Goal: Obtain resource: Obtain resource

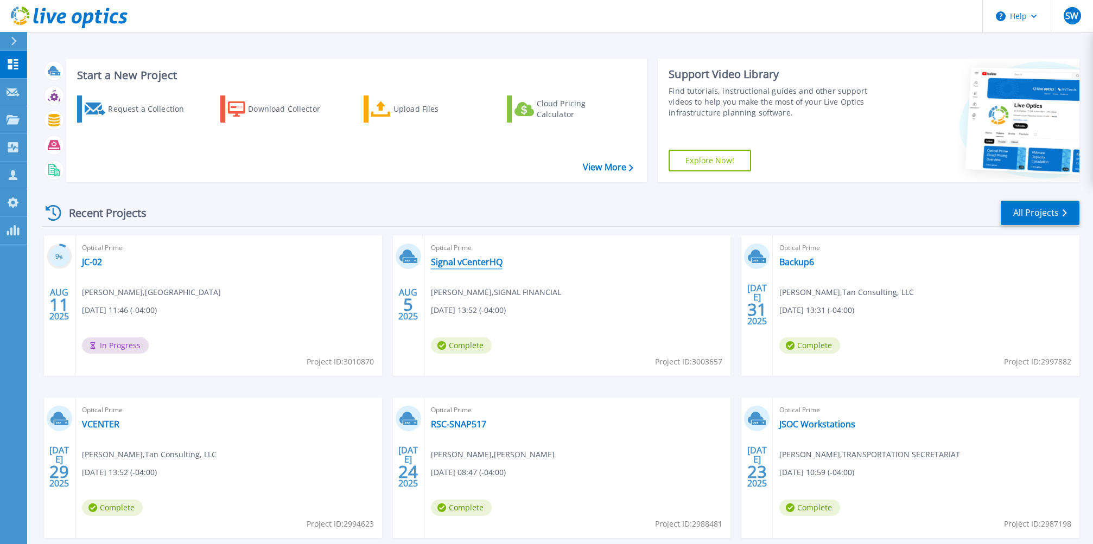
click at [451, 264] on link "Signal vCenterHQ" at bounding box center [467, 262] width 72 height 11
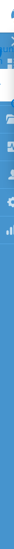
select select "USD"
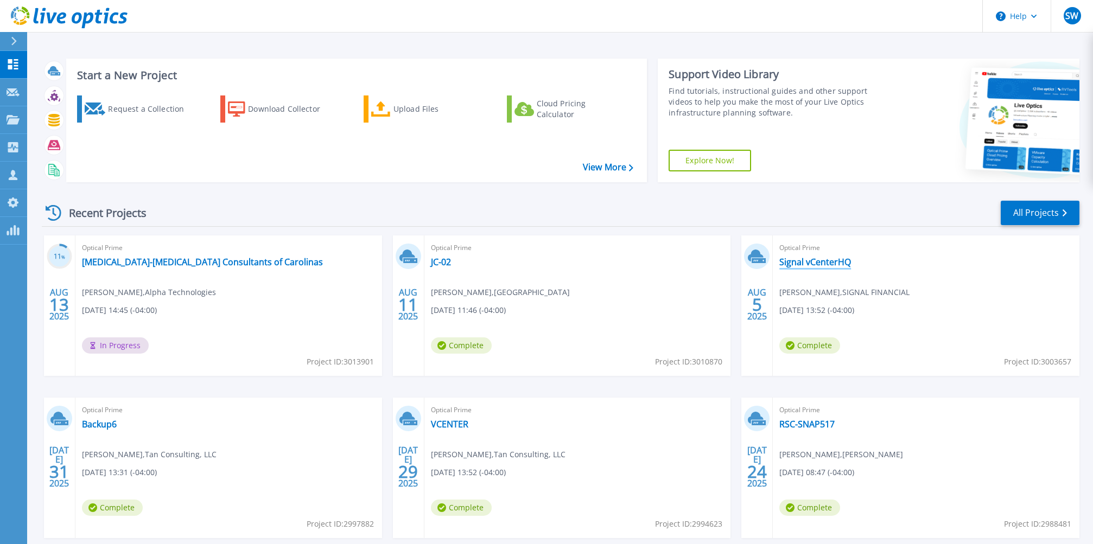
click at [826, 265] on link "Signal vCenterHQ" at bounding box center [815, 262] width 72 height 11
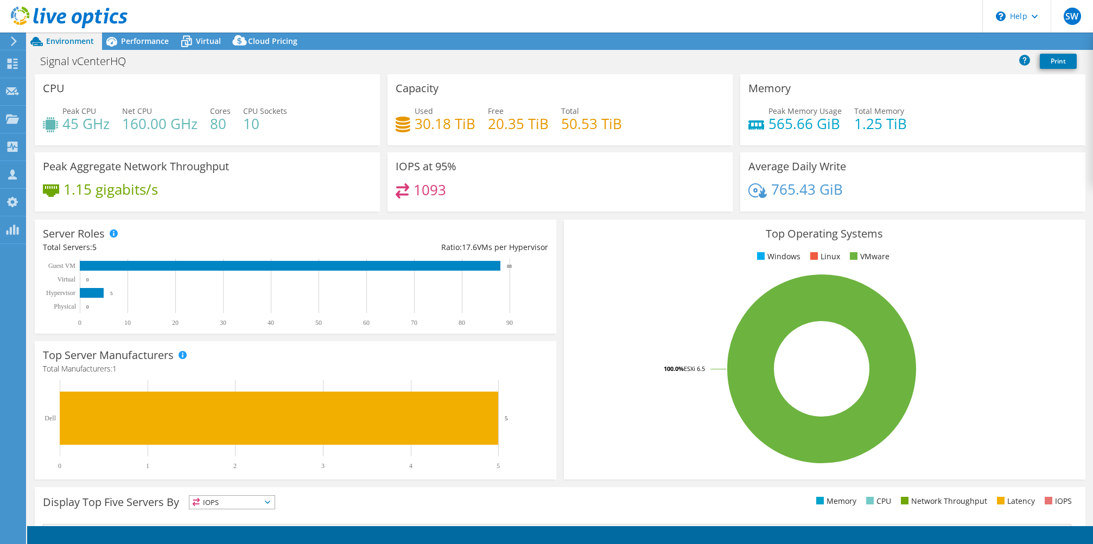
select select "USD"
click at [905, 43] on link "Reports" at bounding box center [909, 41] width 52 height 17
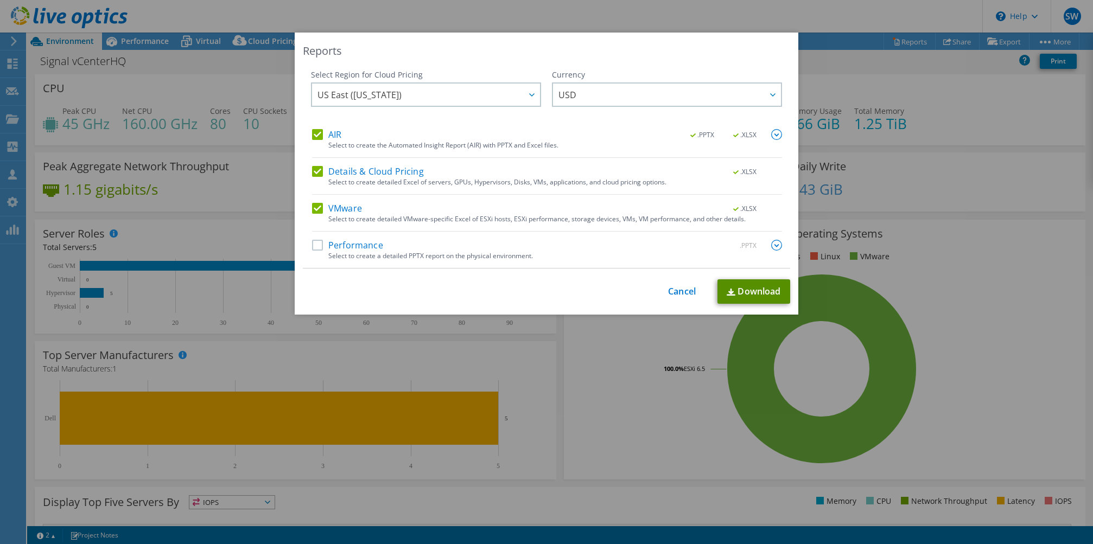
click at [733, 289] on link "Download" at bounding box center [753, 291] width 73 height 24
click at [919, 196] on div "Reports Select Region for Cloud Pricing Asia Pacific ([GEOGRAPHIC_DATA]) [GEOGR…" at bounding box center [546, 272] width 1093 height 479
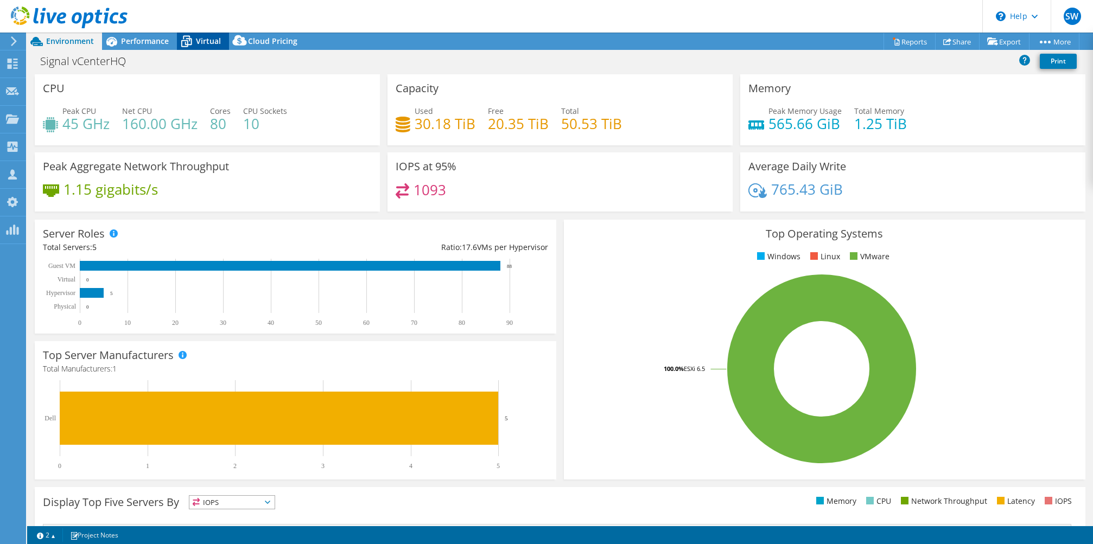
click at [200, 37] on span "Virtual" at bounding box center [208, 41] width 25 height 10
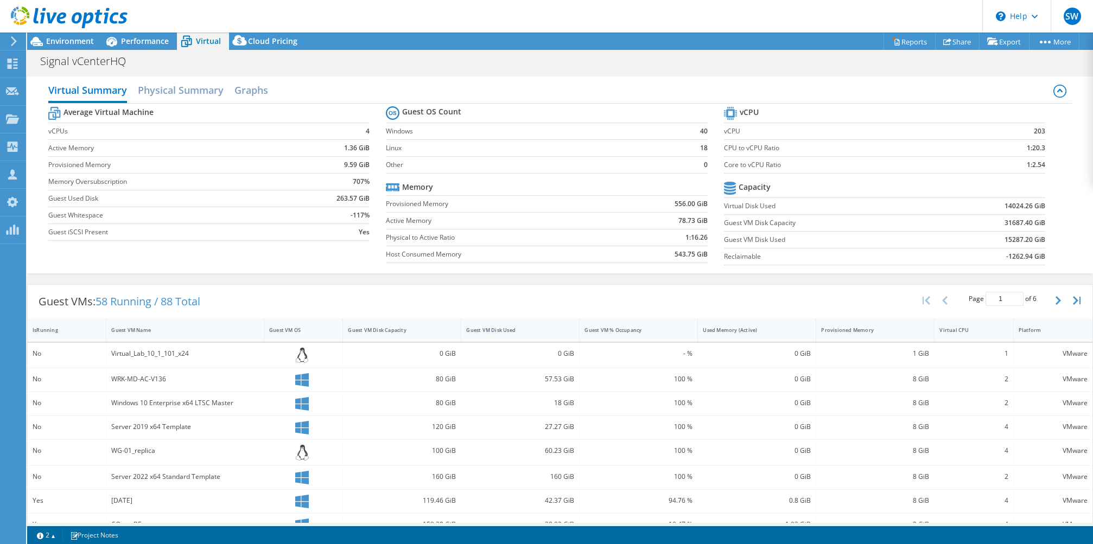
click at [85, 50] on div "Signal vCenterHQ Print" at bounding box center [559, 60] width 1065 height 21
click at [82, 46] on span "Environment" at bounding box center [70, 41] width 48 height 10
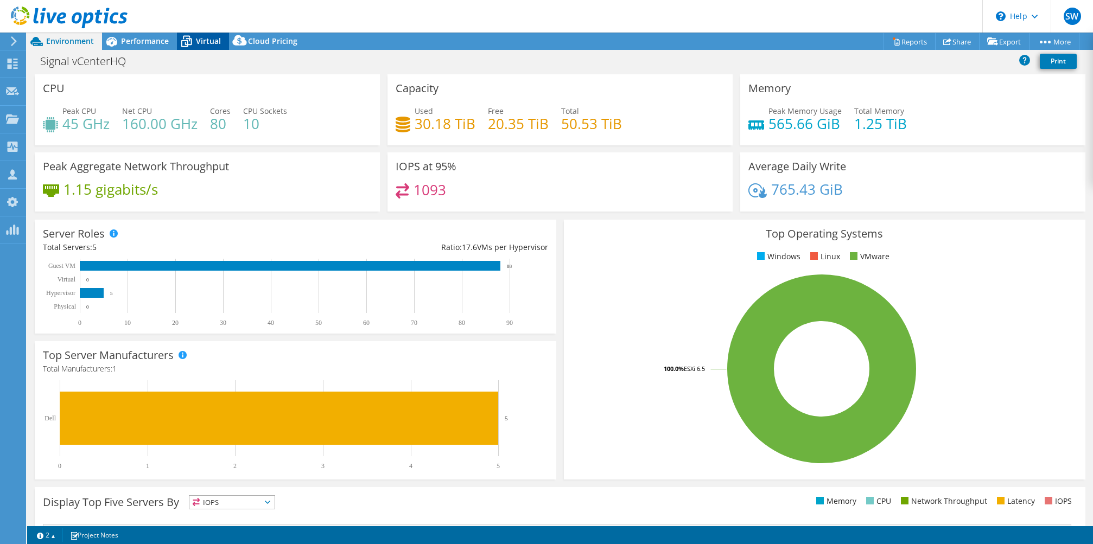
click at [193, 39] on icon at bounding box center [186, 41] width 19 height 19
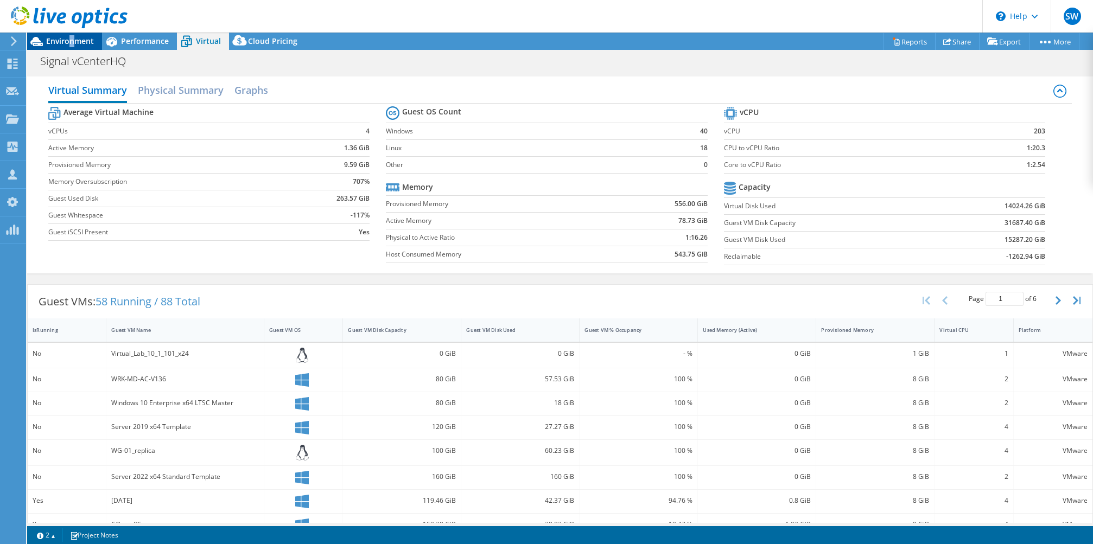
click at [72, 41] on span "Environment" at bounding box center [70, 41] width 48 height 10
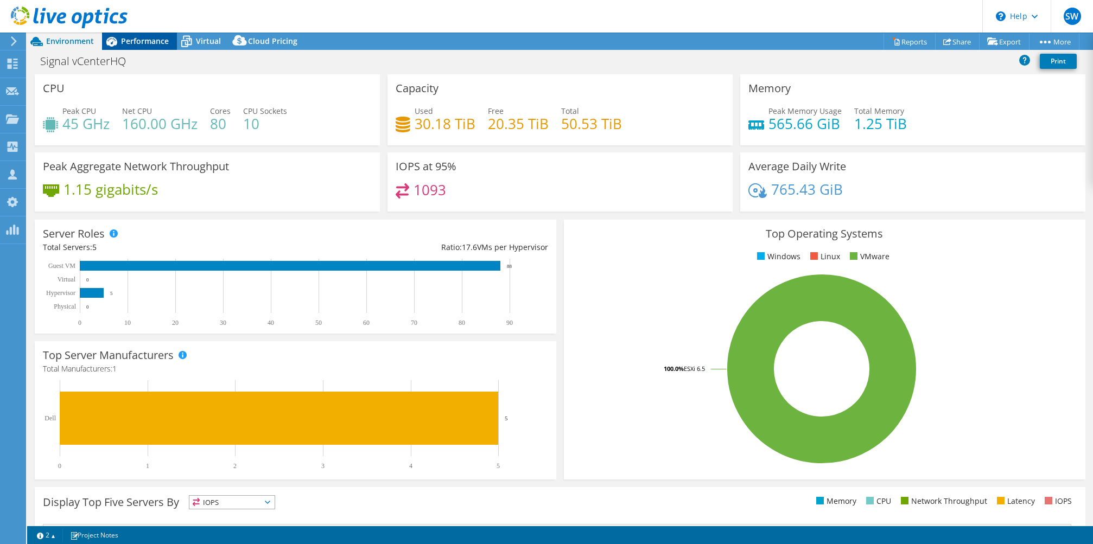
click at [158, 43] on span "Performance" at bounding box center [145, 41] width 48 height 10
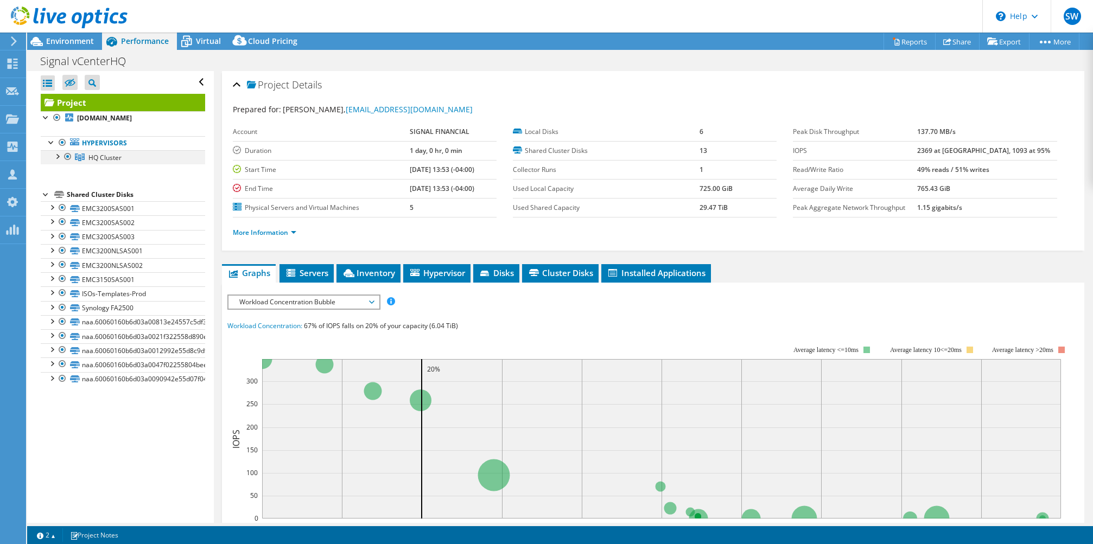
click at [51, 156] on link "HQ Cluster" at bounding box center [123, 157] width 164 height 14
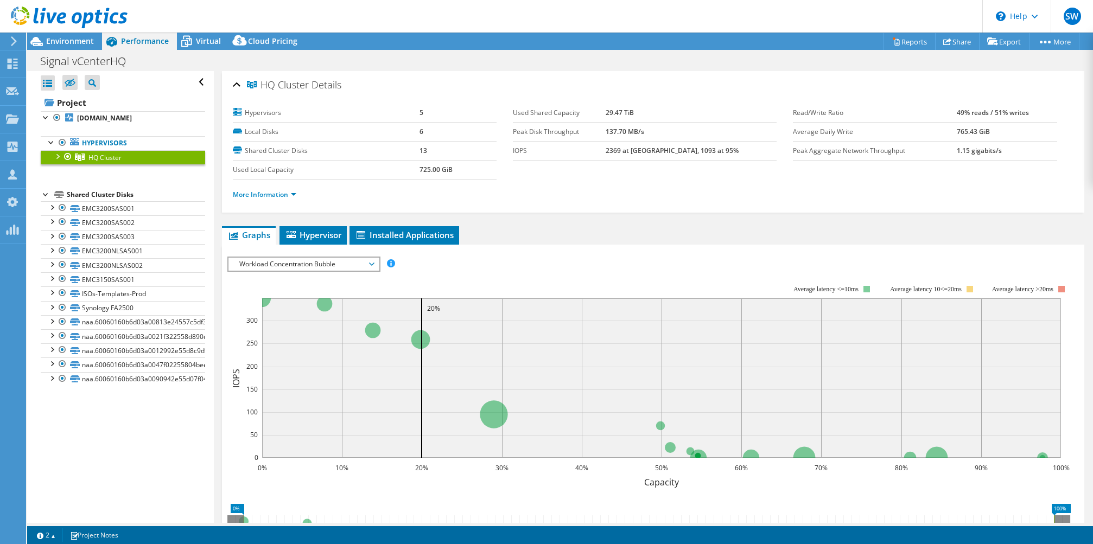
click at [55, 157] on div at bounding box center [57, 155] width 11 height 11
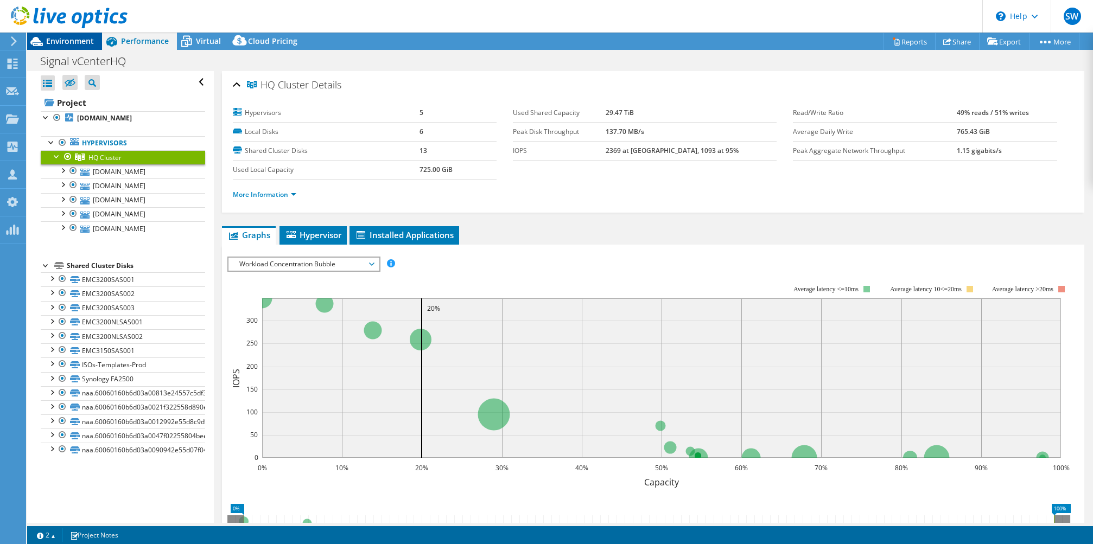
click at [76, 42] on span "Environment" at bounding box center [70, 41] width 48 height 10
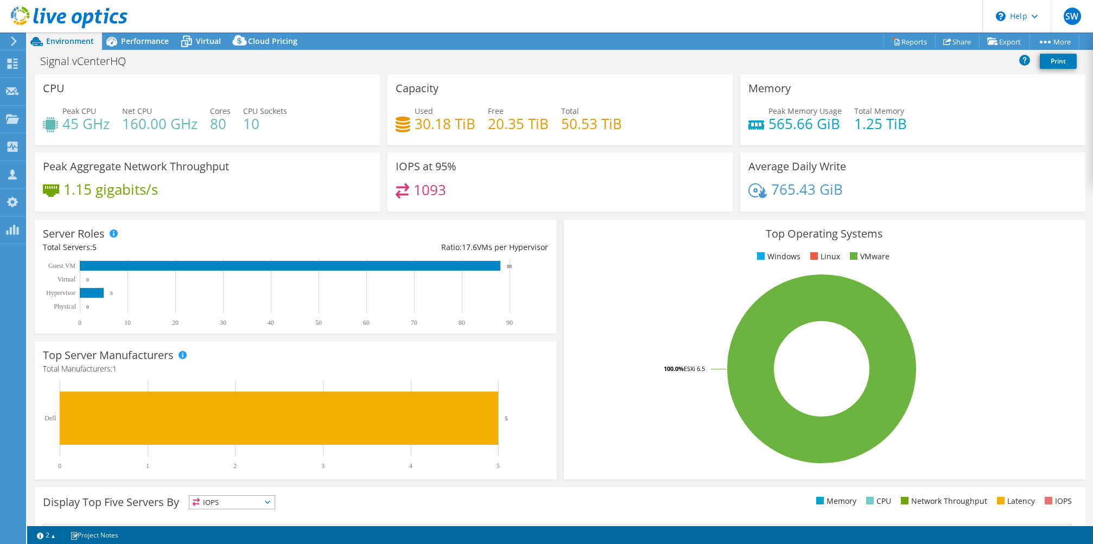
click at [146, 46] on span "Performance" at bounding box center [145, 41] width 48 height 10
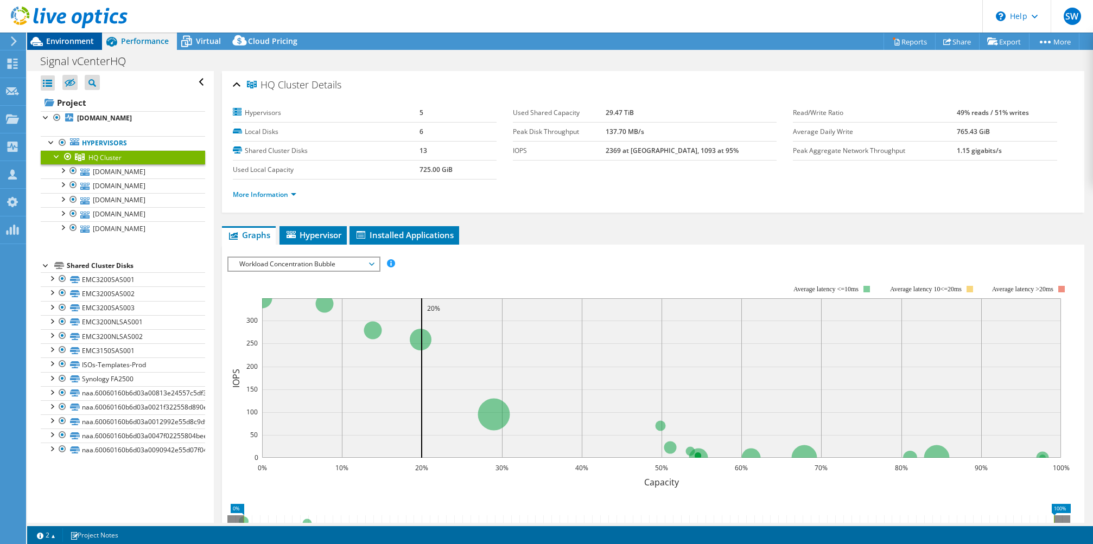
click at [56, 41] on span "Environment" at bounding box center [70, 41] width 48 height 10
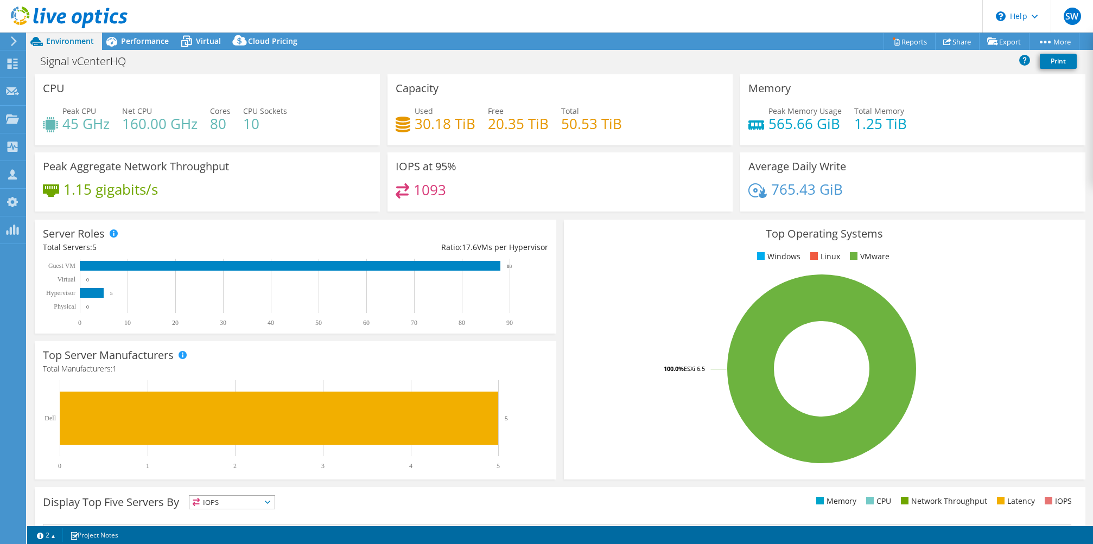
click at [195, 45] on icon at bounding box center [186, 41] width 19 height 19
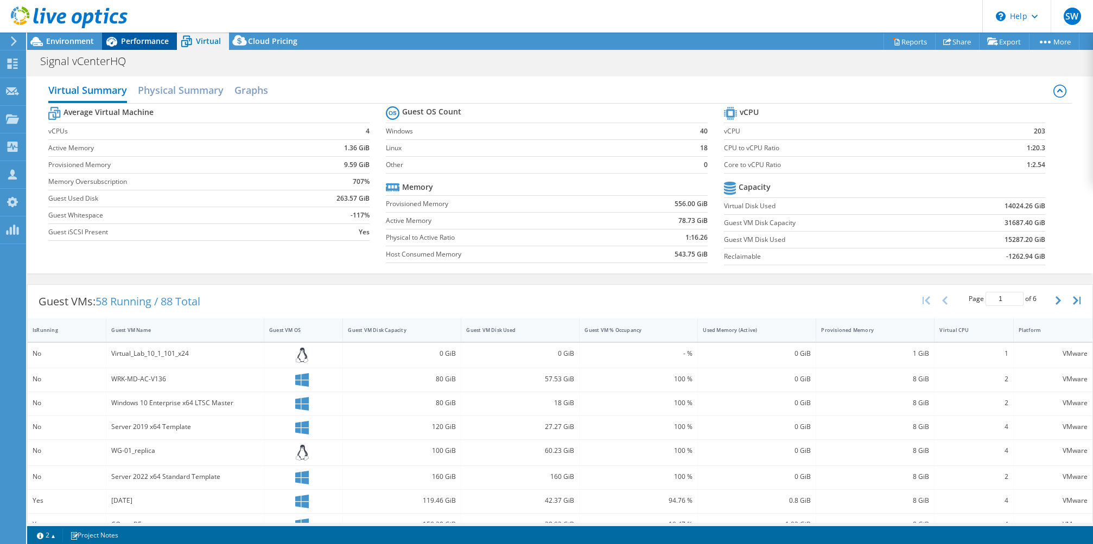
click at [119, 40] on icon at bounding box center [111, 41] width 19 height 19
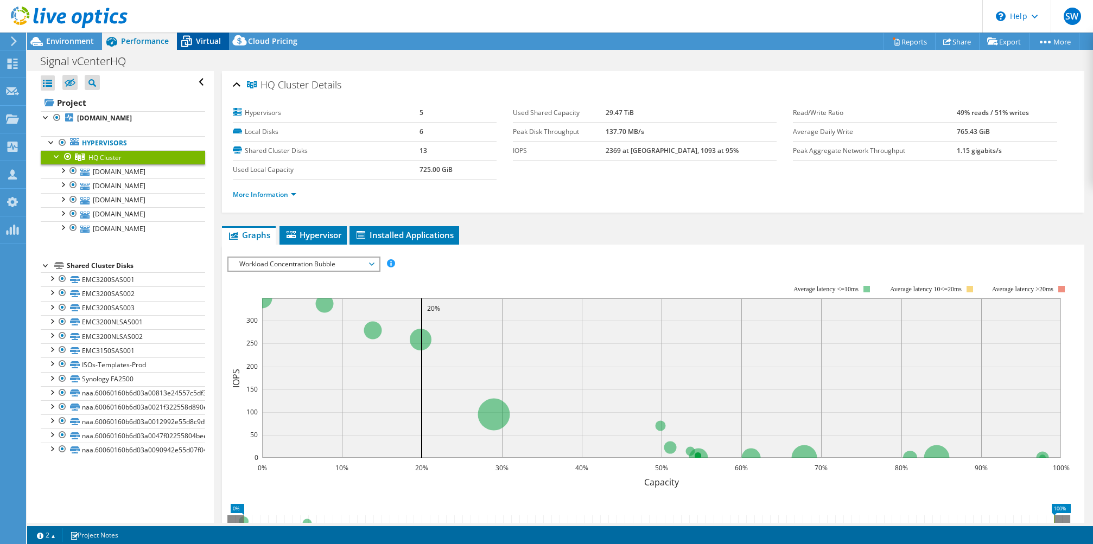
click at [181, 40] on icon at bounding box center [186, 42] width 11 height 9
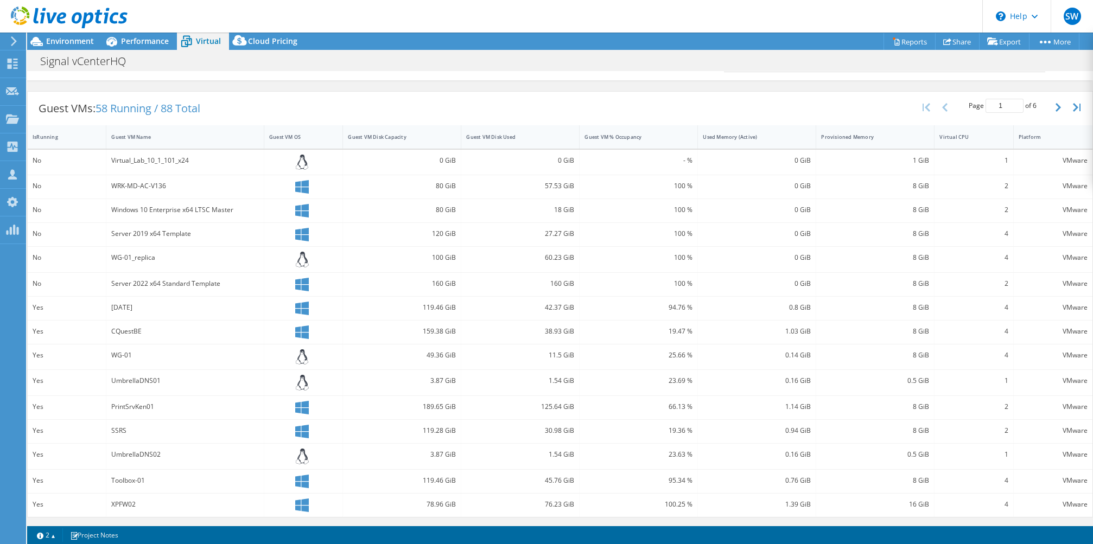
scroll to position [82, 0]
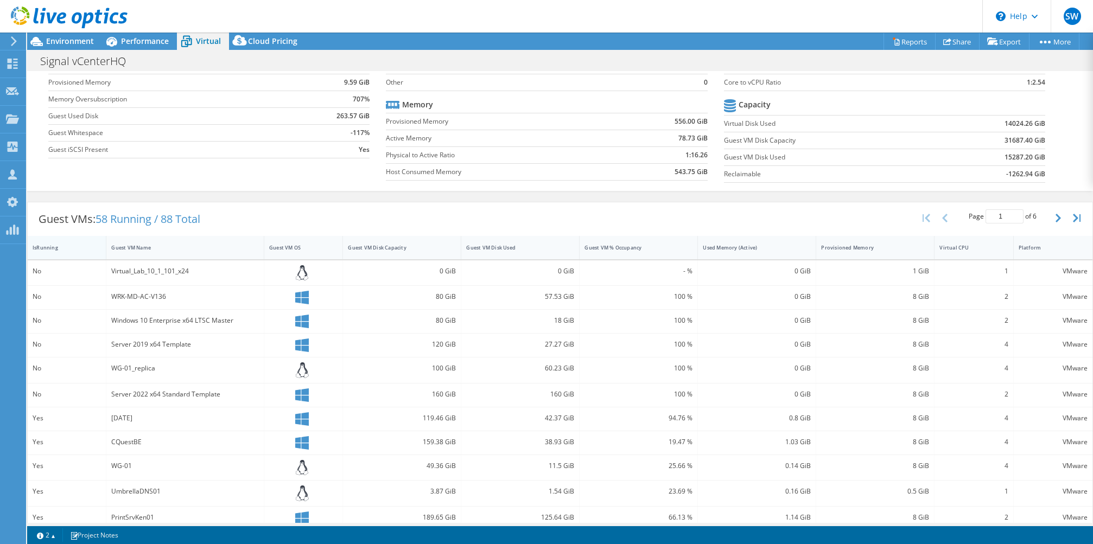
click at [67, 246] on div "IsRunning" at bounding box center [60, 247] width 55 height 7
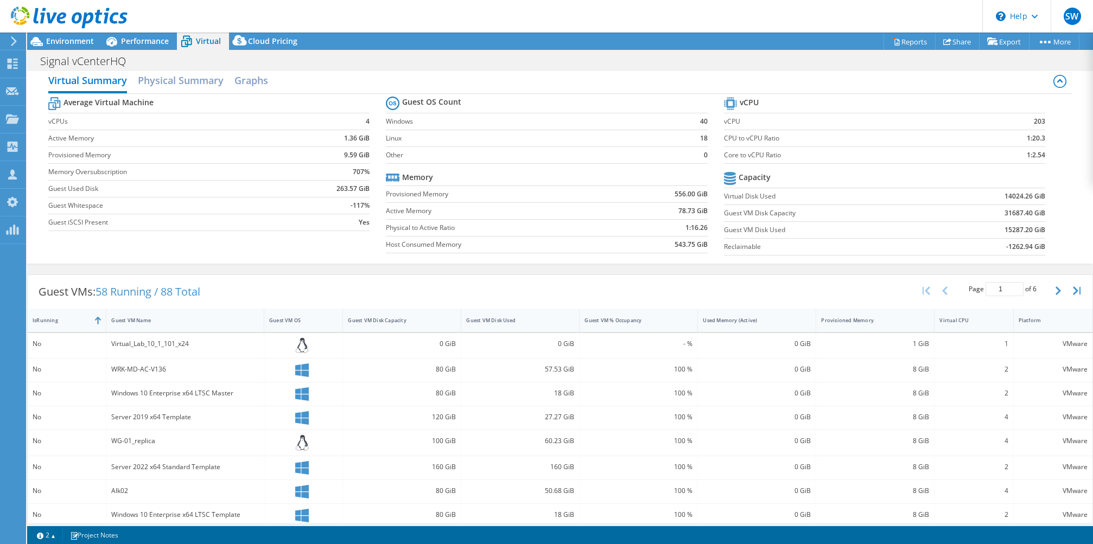
scroll to position [0, 0]
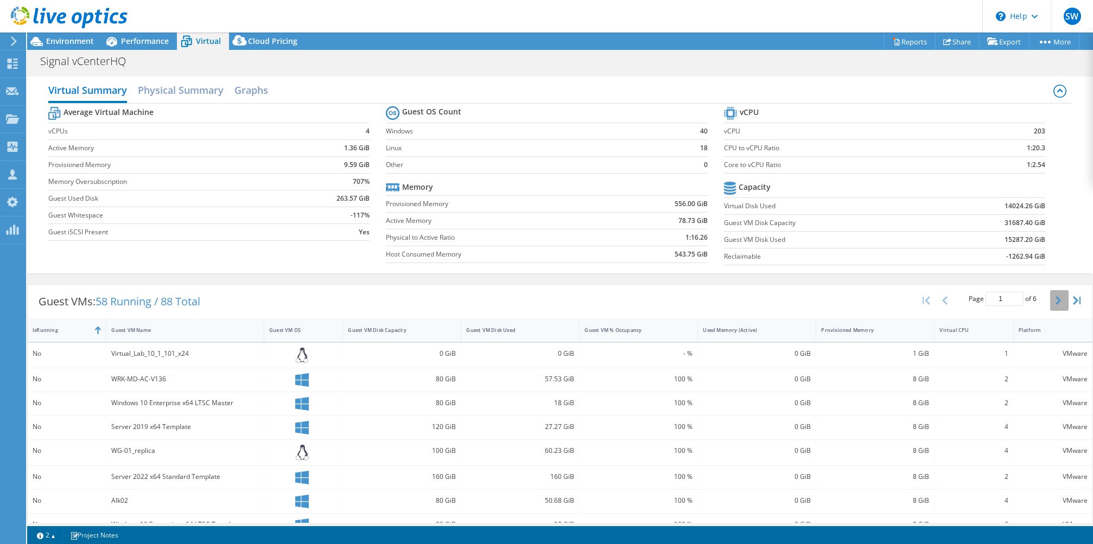
click at [1052, 300] on button "button" at bounding box center [1059, 300] width 18 height 21
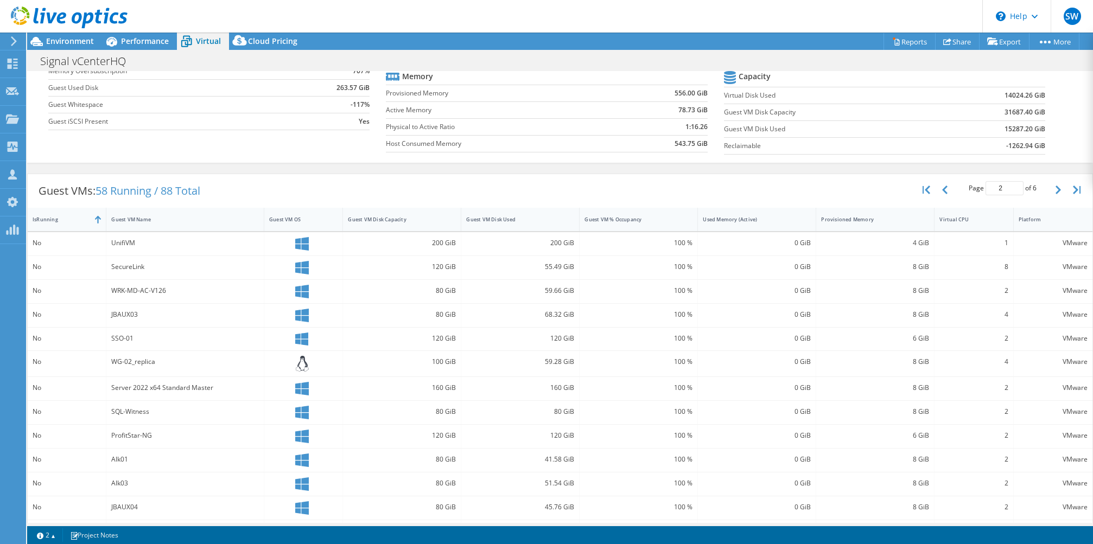
scroll to position [187, 0]
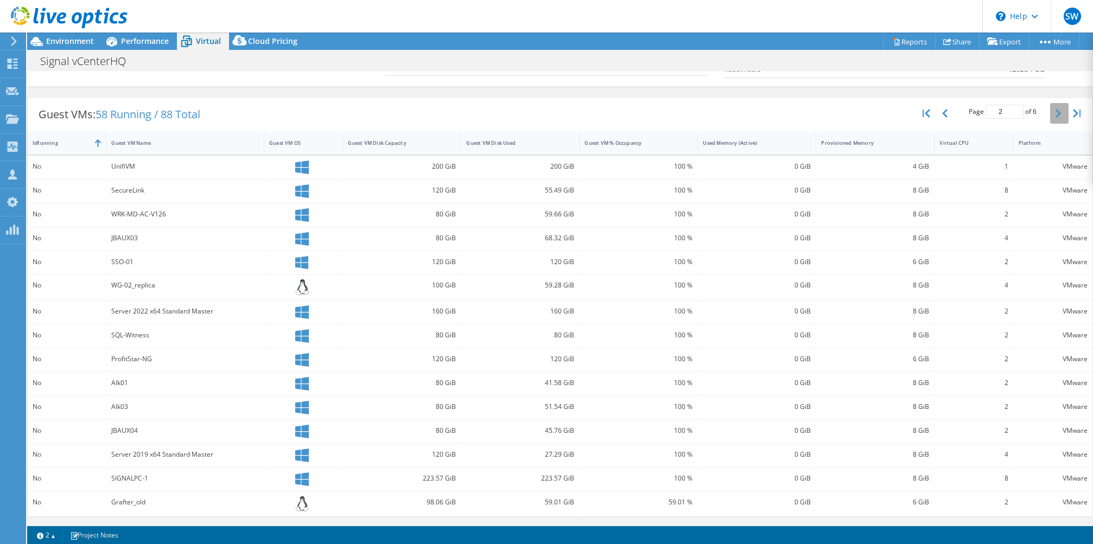
click at [1052, 114] on button "button" at bounding box center [1059, 113] width 18 height 21
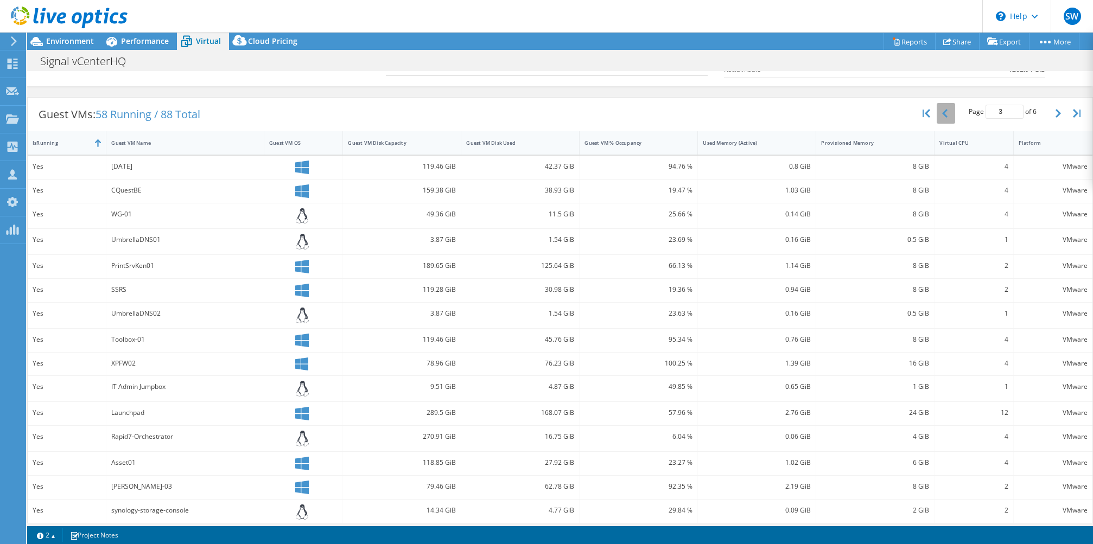
click at [937, 113] on button "button" at bounding box center [945, 113] width 18 height 21
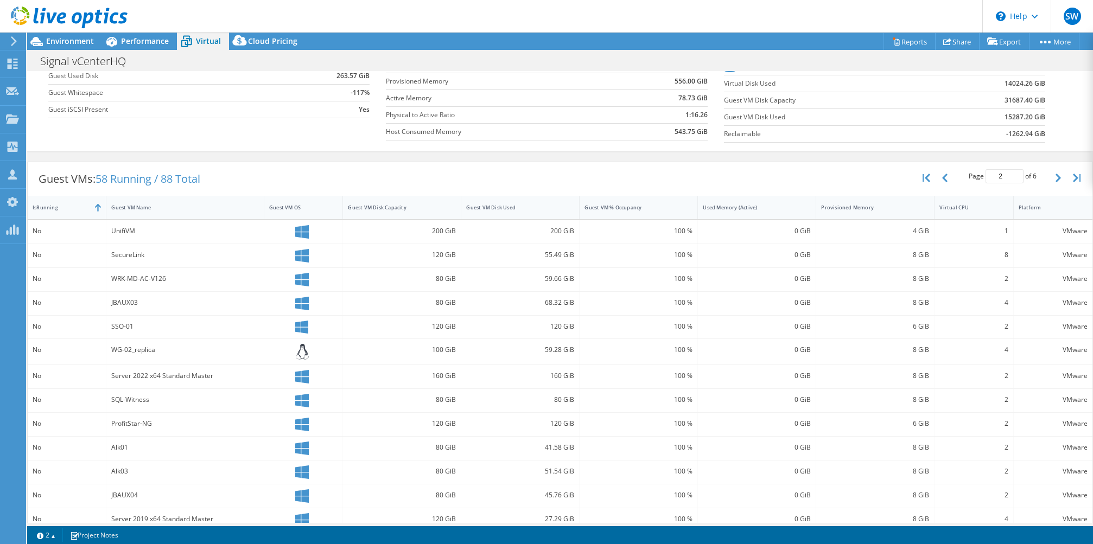
scroll to position [0, 0]
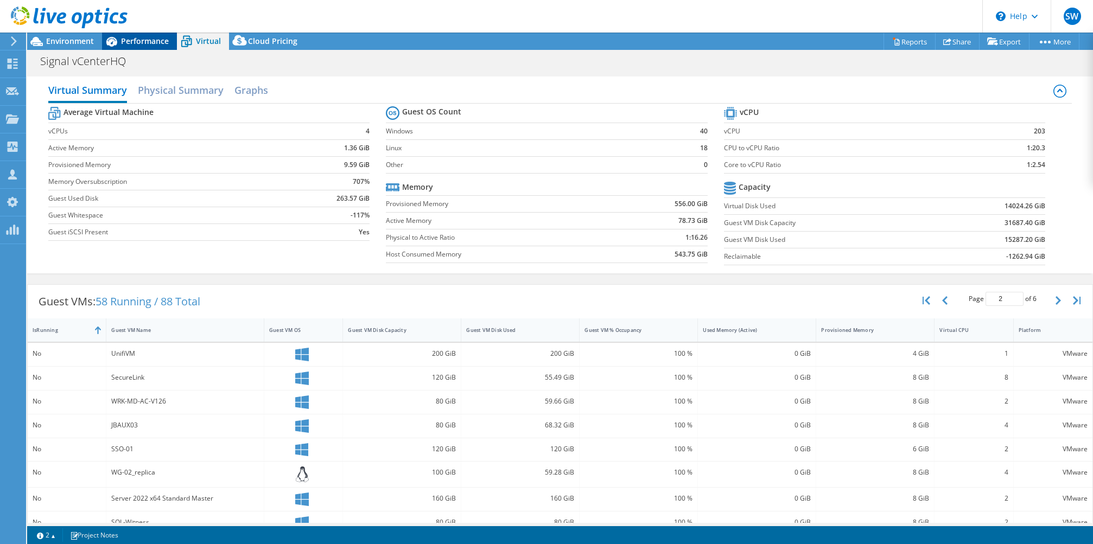
click at [117, 42] on icon at bounding box center [111, 41] width 19 height 19
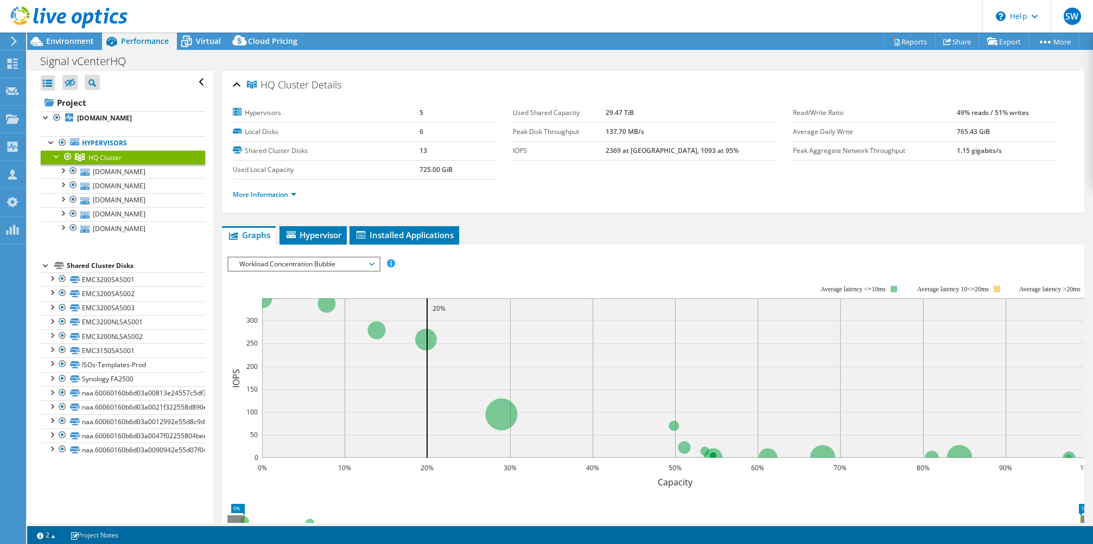
click at [273, 261] on span "Workload Concentration Bubble" at bounding box center [303, 264] width 139 height 13
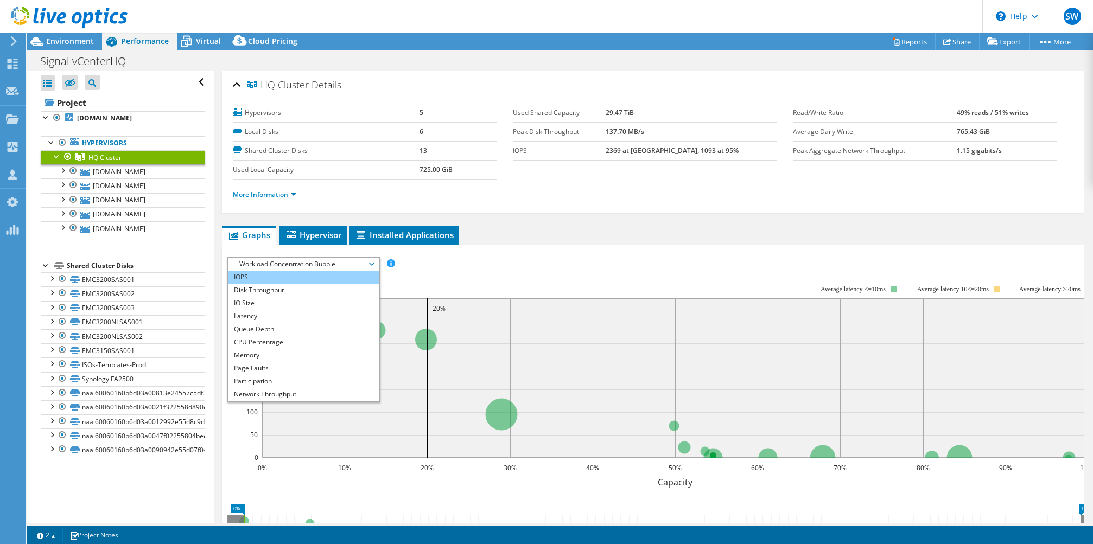
click at [274, 271] on li "IOPS" at bounding box center [303, 277] width 150 height 13
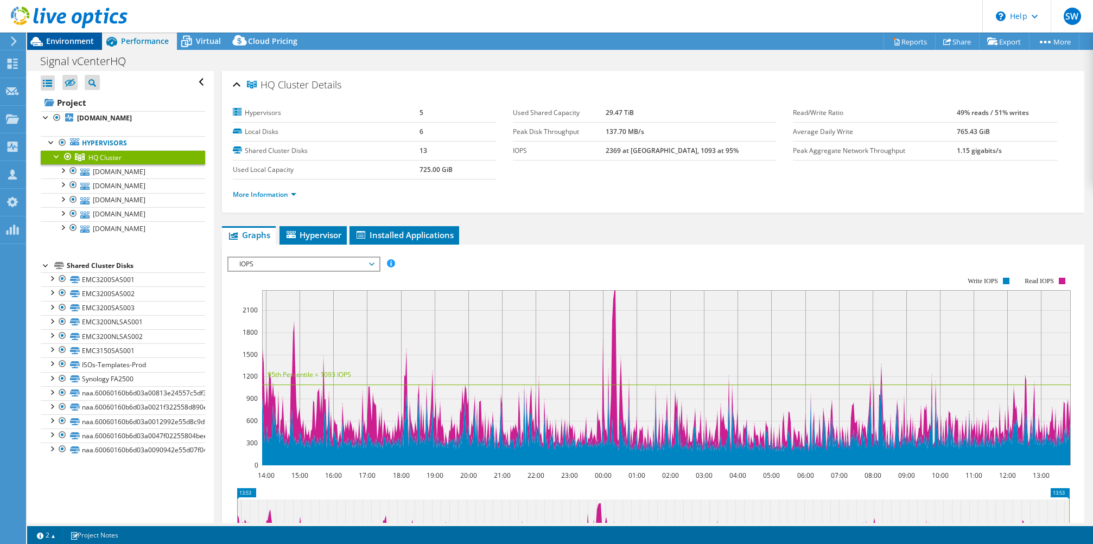
click at [91, 43] on span "Environment" at bounding box center [70, 41] width 48 height 10
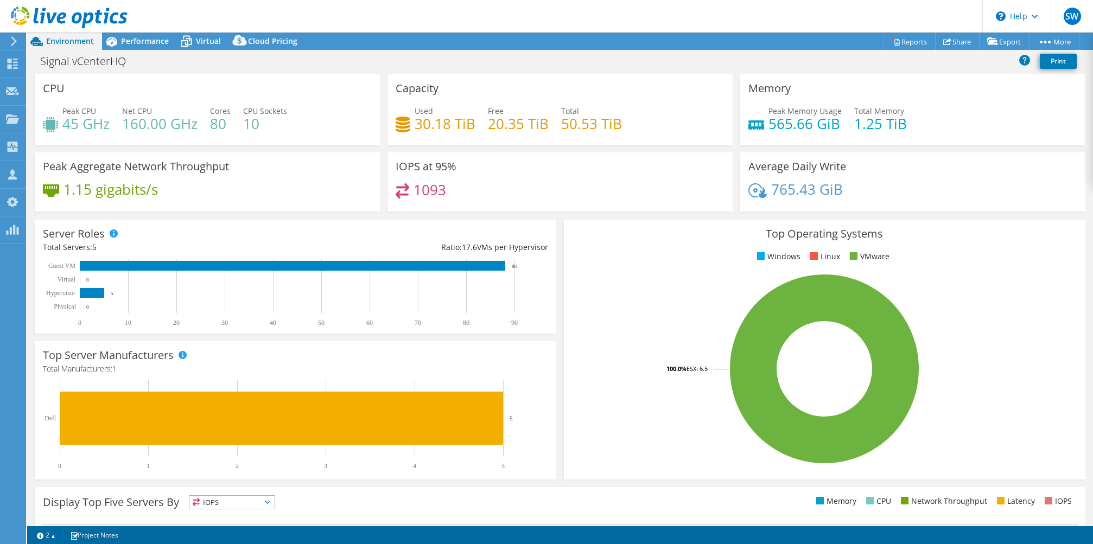
click at [182, 27] on header "SW OEM Team Member [PERSON_NAME] [EMAIL_ADDRESS][DOMAIN_NAME] Scale My Profile …" at bounding box center [546, 16] width 1093 height 33
click at [197, 47] on div "Virtual" at bounding box center [203, 41] width 52 height 17
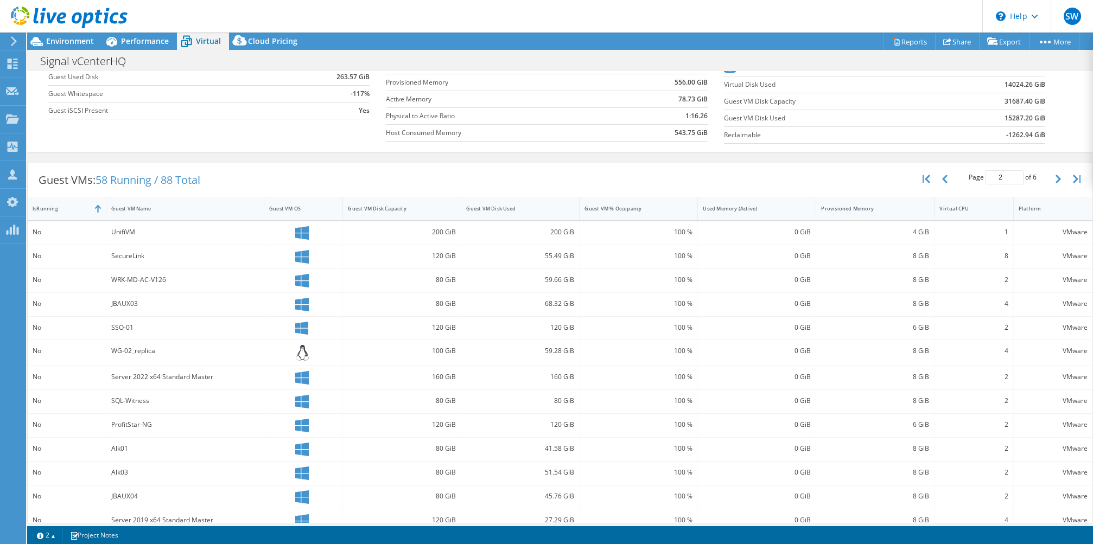
scroll to position [187, 0]
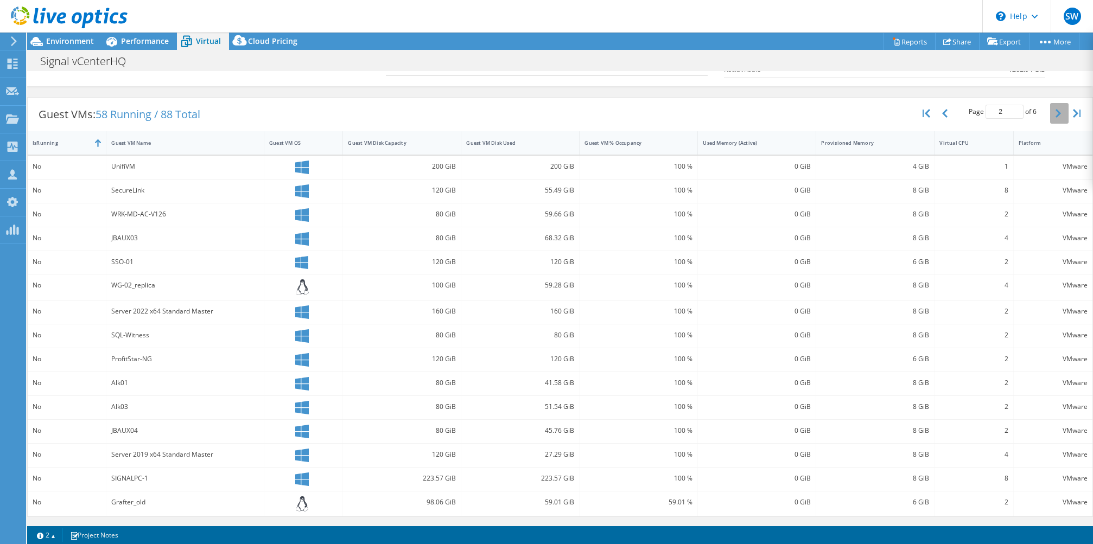
click at [1057, 112] on icon "button" at bounding box center [1057, 113] width 5 height 9
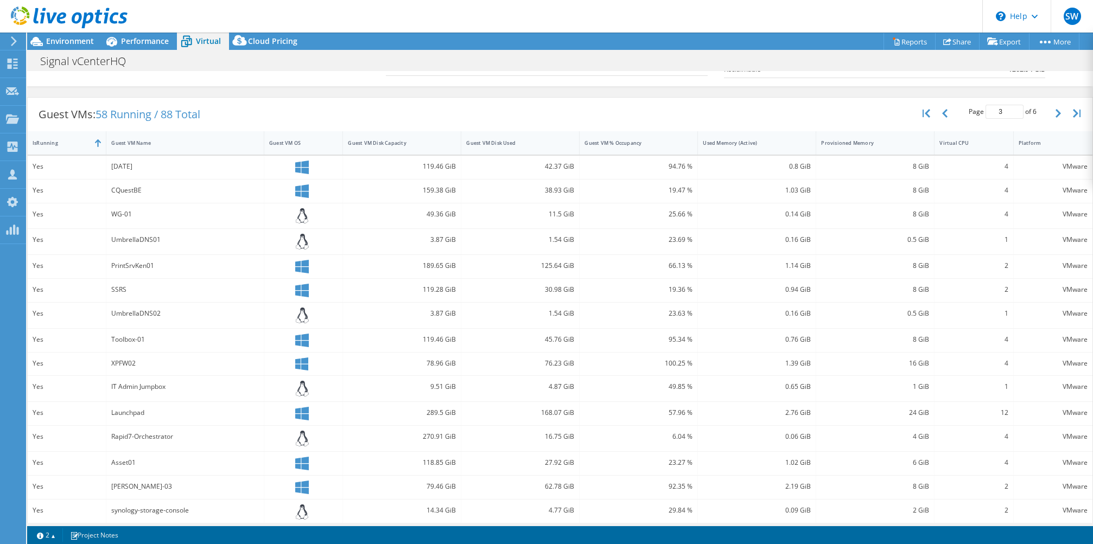
scroll to position [195, 0]
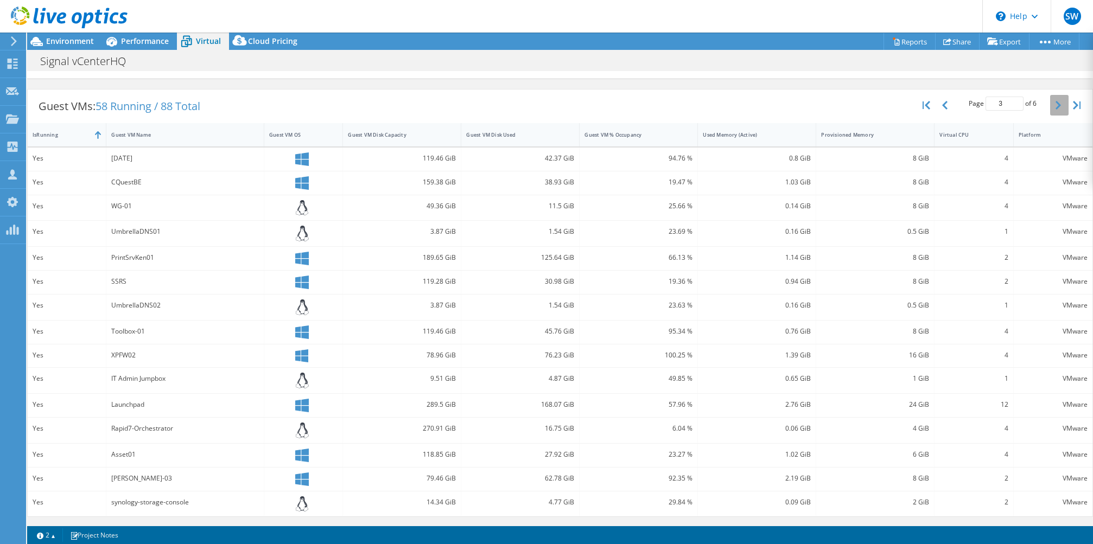
click at [1065, 105] on button "button" at bounding box center [1059, 105] width 18 height 21
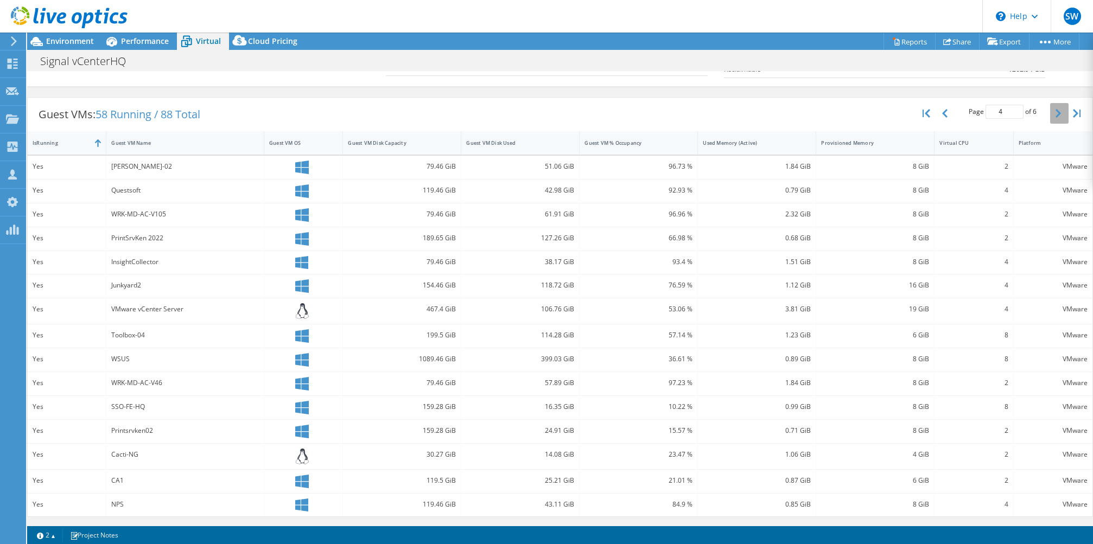
click at [1061, 105] on button "button" at bounding box center [1059, 113] width 18 height 21
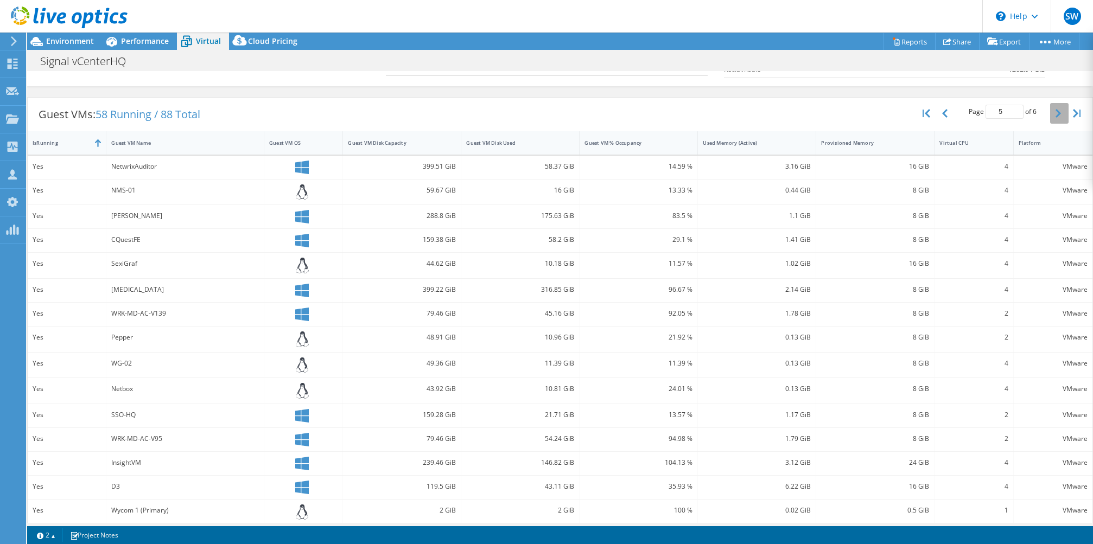
click at [1054, 114] on button "button" at bounding box center [1059, 113] width 18 height 21
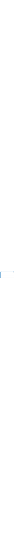
scroll to position [143, 0]
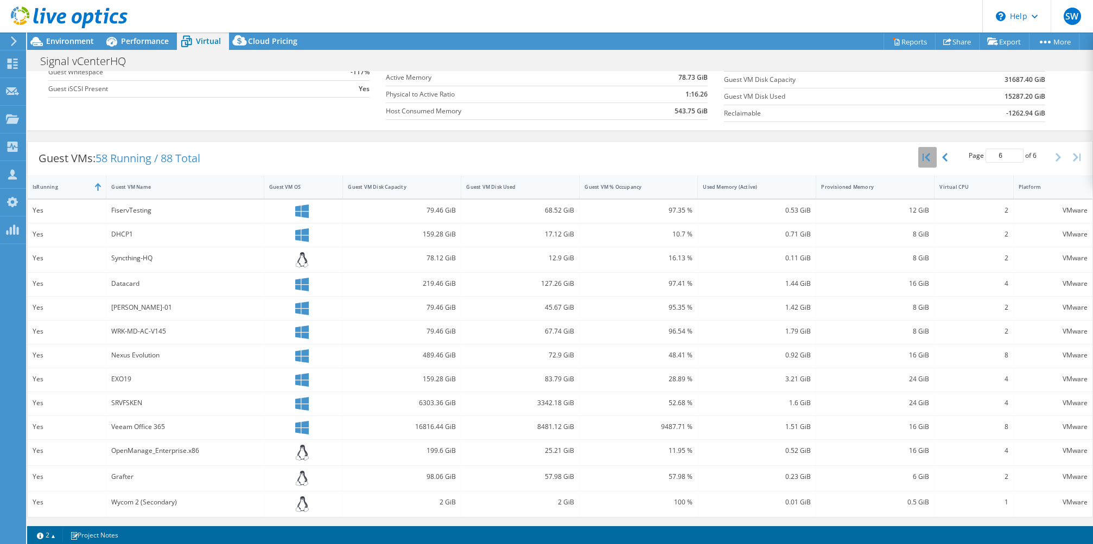
click at [922, 156] on icon "button" at bounding box center [926, 157] width 8 height 9
type input "1"
